Goal: Information Seeking & Learning: Learn about a topic

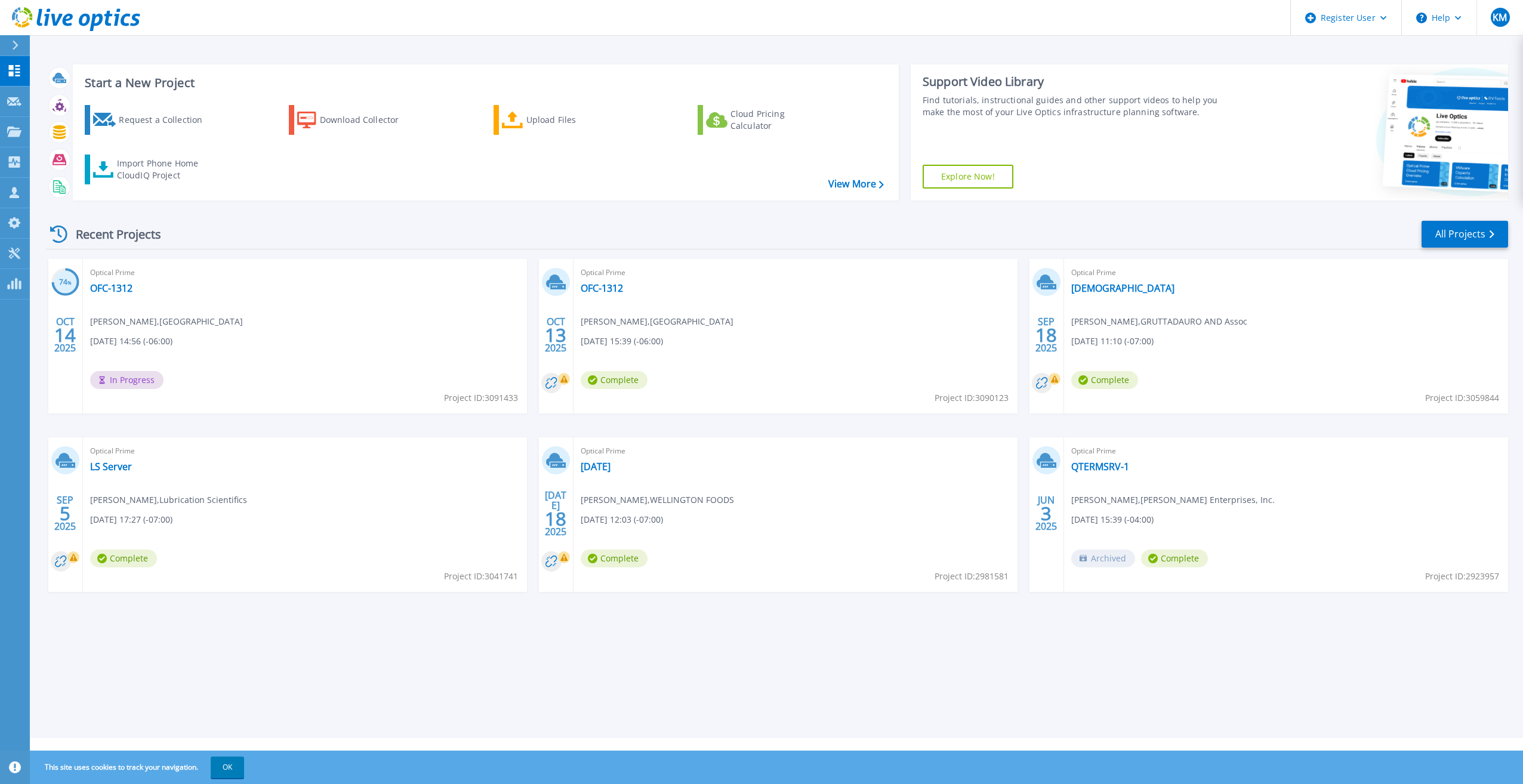
click at [248, 299] on div "Optical Prime OFC-1312 Brian Huso , GRANITE COUNTY MEDICAL CENTER 10/14/2025, 1…" at bounding box center [305, 337] width 444 height 155
click at [110, 288] on link "OFC-1312" at bounding box center [111, 288] width 42 height 12
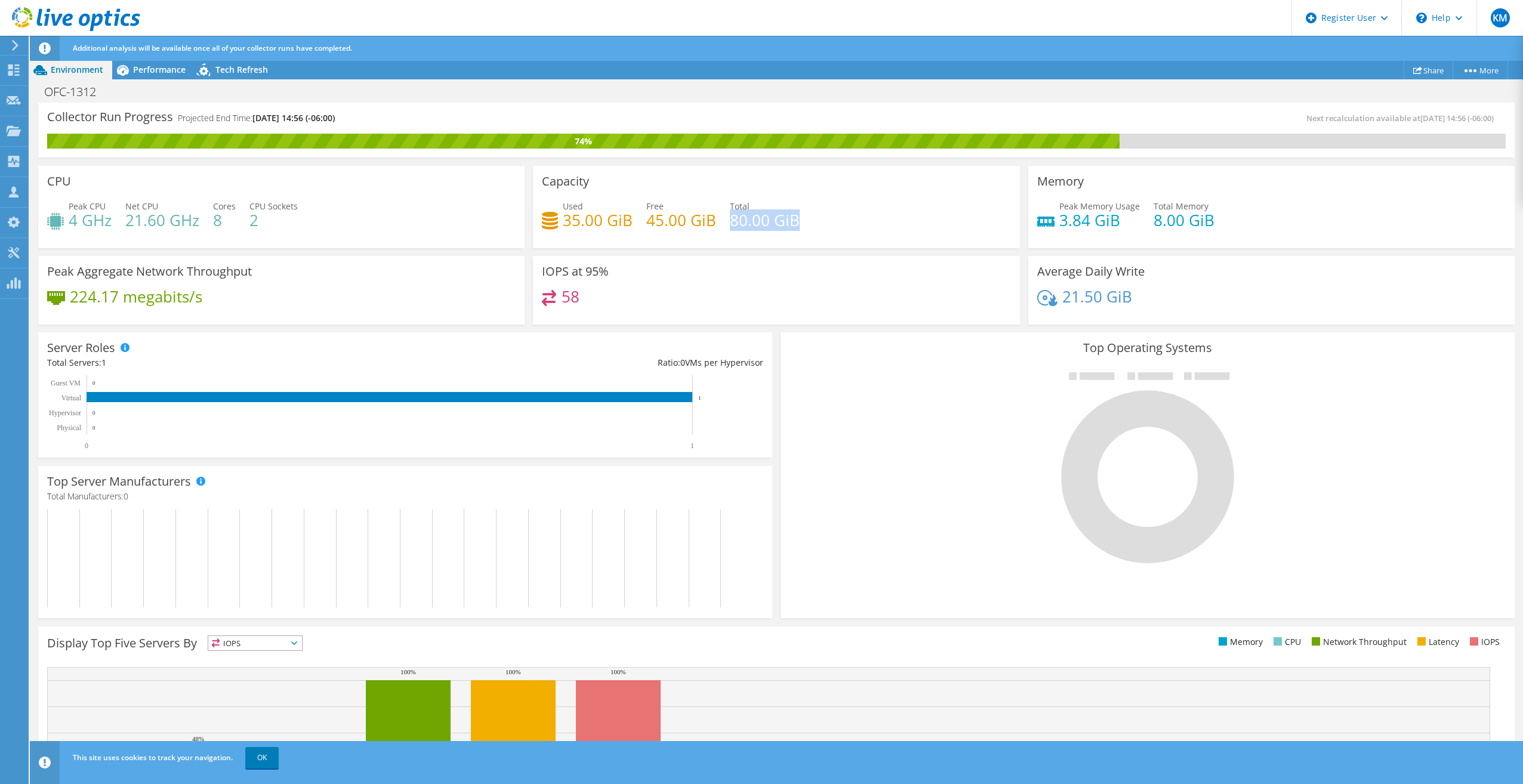
drag, startPoint x: 801, startPoint y: 222, endPoint x: 729, endPoint y: 223, distance: 72.0
click at [729, 223] on div "Used 35.00 GiB Free 45.00 GiB Total 80.00 GiB" at bounding box center [776, 219] width 469 height 39
click at [1231, 231] on div "Peak Memory Usage 3.84 GiB Total Memory 8.00 GiB" at bounding box center [1272, 219] width 469 height 39
drag, startPoint x: 1210, startPoint y: 224, endPoint x: 1132, endPoint y: 232, distance: 78.4
click at [1132, 232] on div "Peak Memory Usage 3.84 GiB Total Memory 8.00 GiB" at bounding box center [1272, 219] width 469 height 39
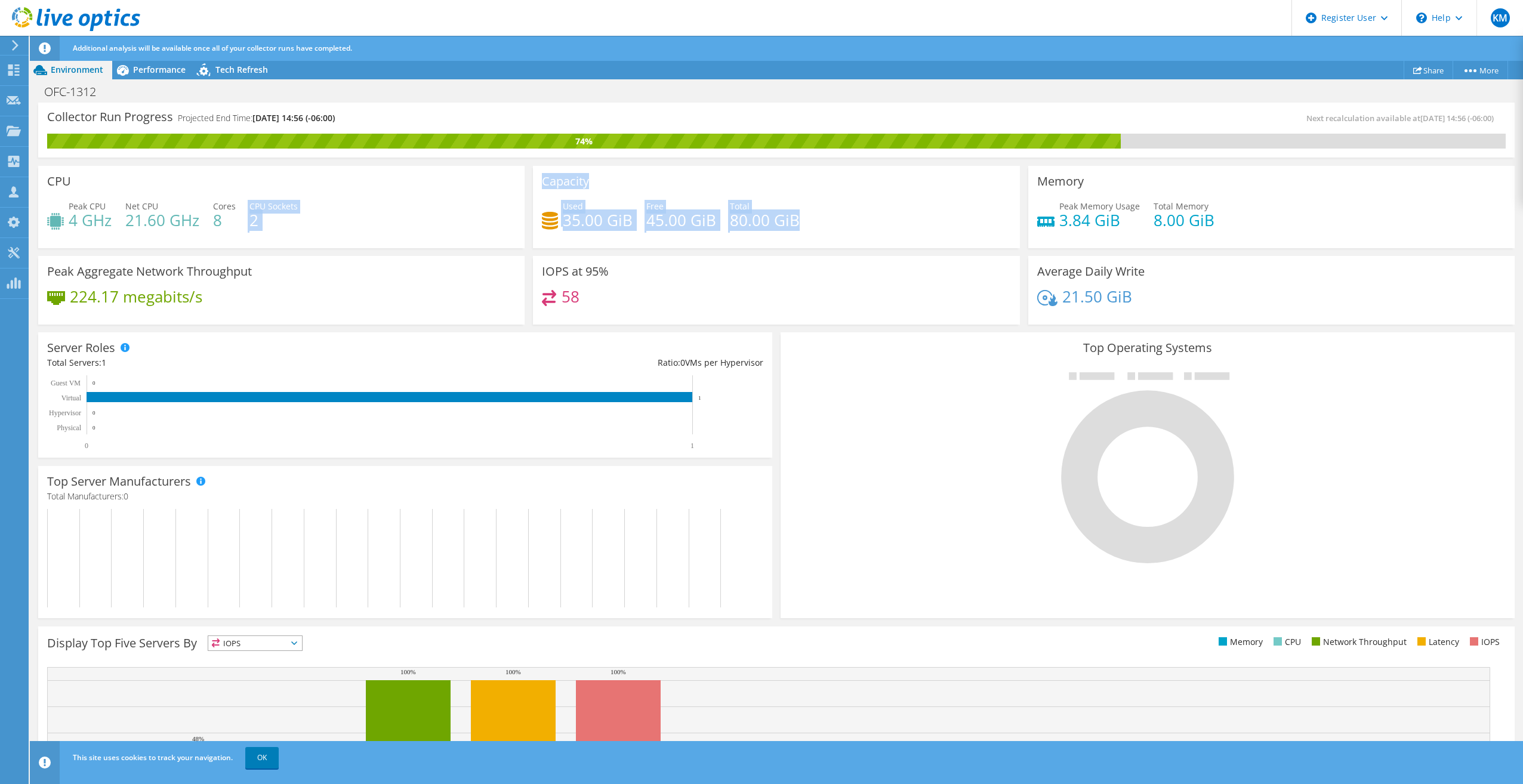
drag, startPoint x: 223, startPoint y: 219, endPoint x: 794, endPoint y: 235, distance: 571.2
click at [794, 237] on div "CPU Peak CPU 4 GHz Net CPU 21.60 GHz Cores 8 CPU Sockets 2 Capacity Used 35.00 …" at bounding box center [777, 245] width 1485 height 167
drag, startPoint x: 794, startPoint y: 235, endPoint x: 792, endPoint y: 218, distance: 17.1
click at [792, 218] on h4 "80.00 GiB" at bounding box center [765, 220] width 70 height 13
drag, startPoint x: 810, startPoint y: 224, endPoint x: 727, endPoint y: 228, distance: 83.1
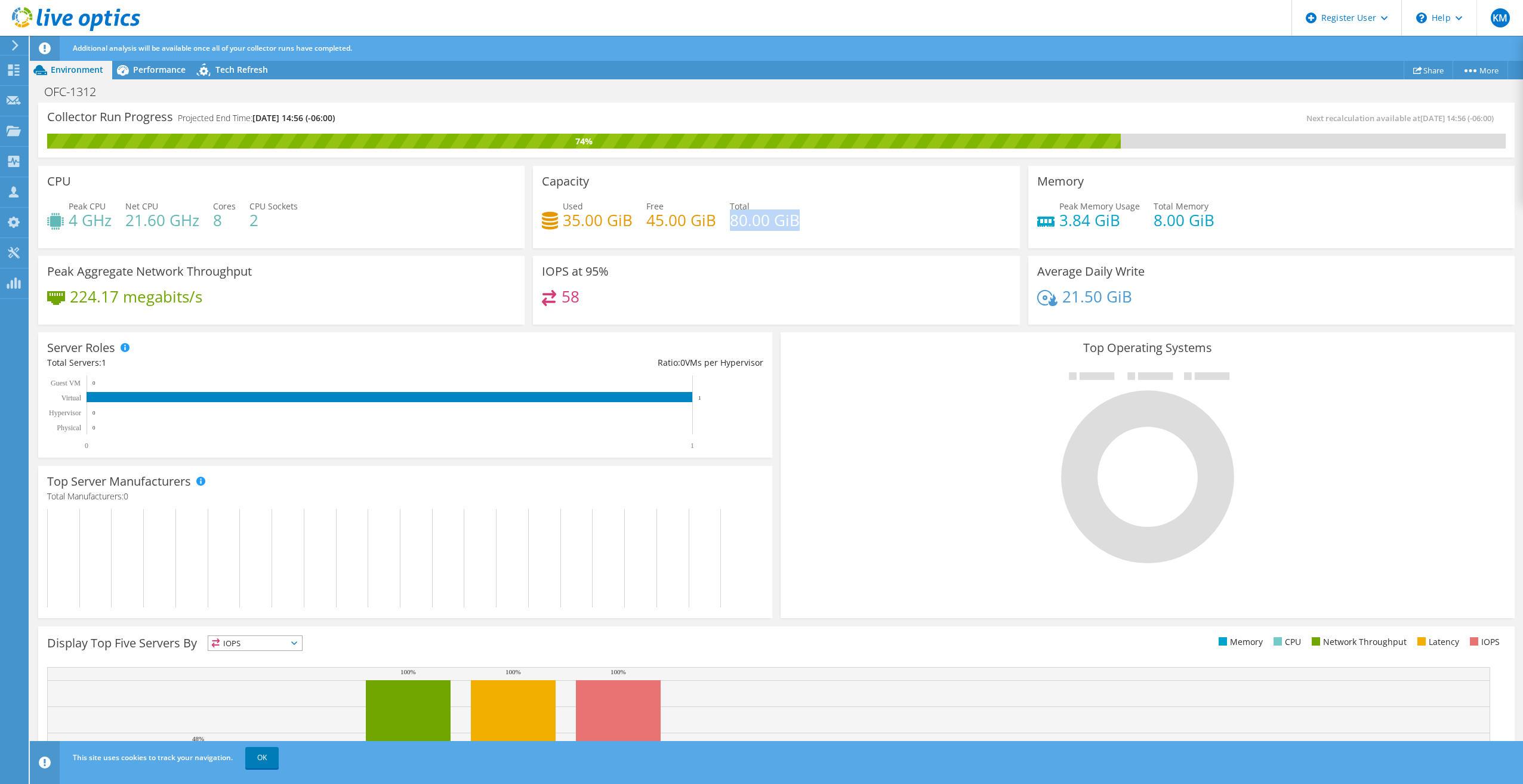
click at [727, 228] on div "Used 35.00 GiB Free 45.00 GiB Total 80.00 GiB" at bounding box center [776, 219] width 469 height 39
click at [580, 214] on h4 "35.00 GiB" at bounding box center [598, 220] width 70 height 13
drag, startPoint x: 1199, startPoint y: 218, endPoint x: 1132, endPoint y: 220, distance: 67.0
click at [1132, 220] on div "Peak Memory Usage 3.84 GiB Total Memory 8.00 GiB" at bounding box center [1272, 219] width 469 height 39
drag, startPoint x: 1132, startPoint y: 220, endPoint x: 1243, endPoint y: 234, distance: 111.9
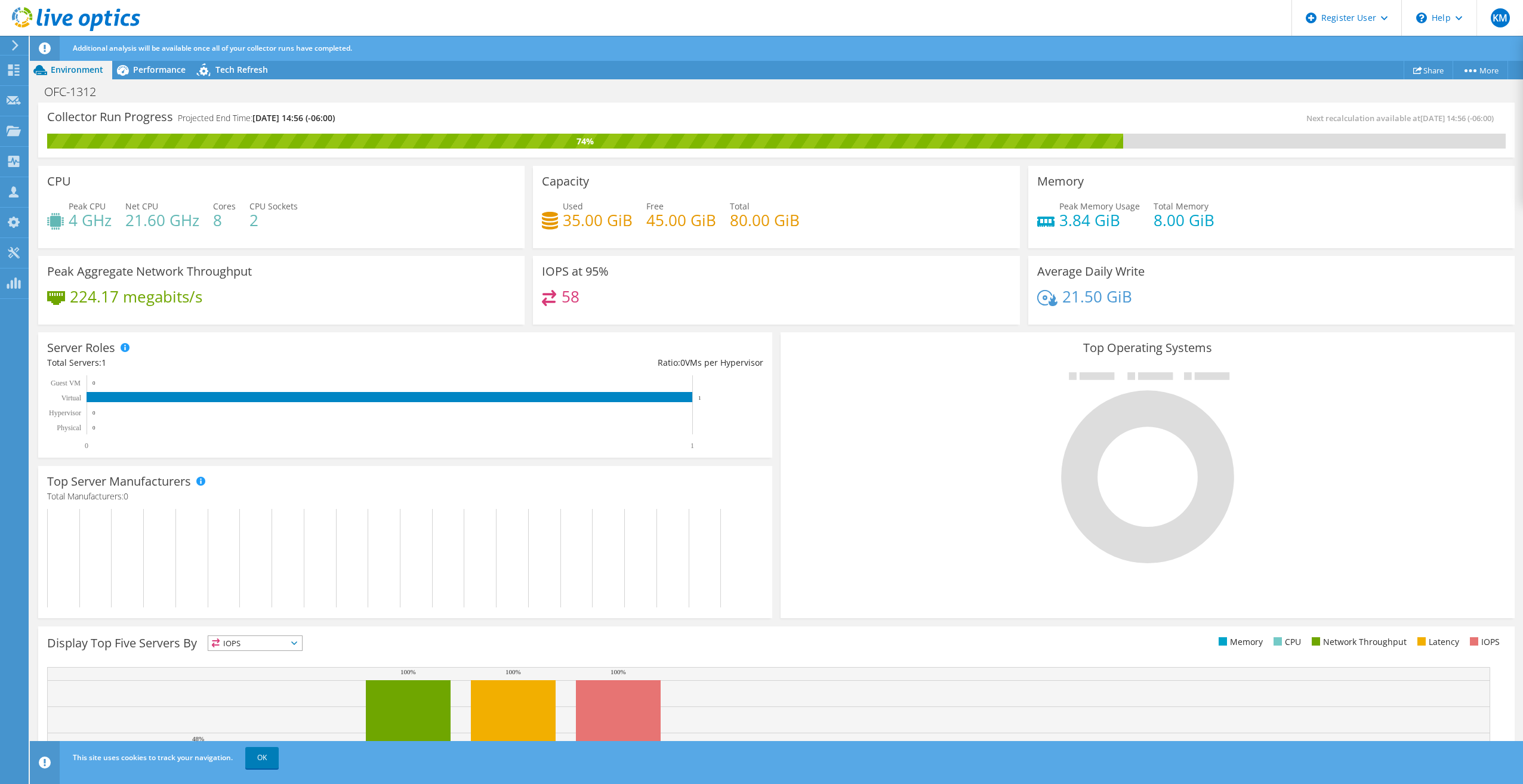
click at [1243, 234] on div "Peak Memory Usage 3.84 GiB Total Memory 8.00 GiB" at bounding box center [1272, 219] width 469 height 39
